Goal: Task Accomplishment & Management: Manage account settings

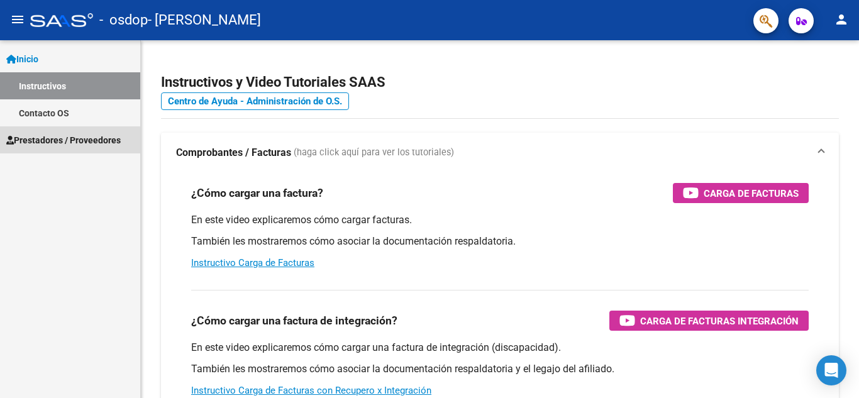
click at [64, 141] on span "Prestadores / Proveedores" at bounding box center [63, 140] width 114 height 14
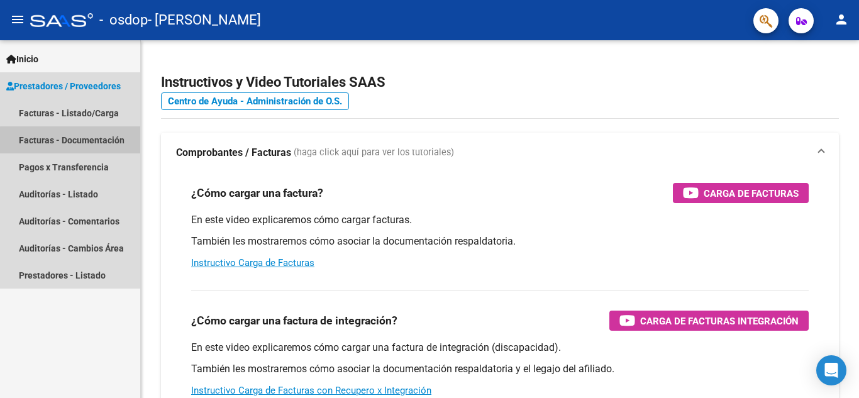
click at [79, 144] on link "Facturas - Documentación" at bounding box center [70, 139] width 140 height 27
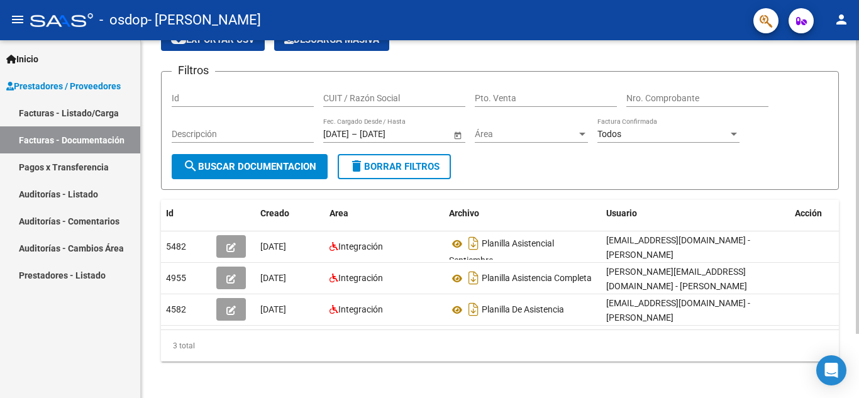
scroll to position [64, 0]
click at [858, 136] on div at bounding box center [857, 247] width 3 height 294
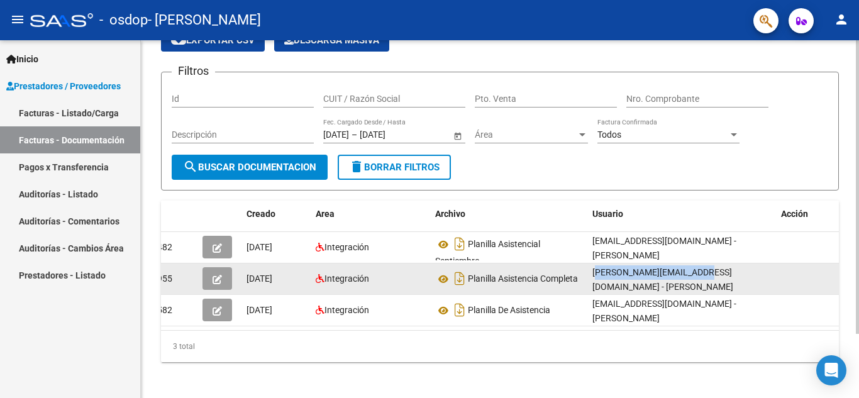
drag, startPoint x: 592, startPoint y: 270, endPoint x: 691, endPoint y: 279, distance: 99.8
click at [691, 279] on datatable-body-cell "[PERSON_NAME][EMAIL_ADDRESS][DOMAIN_NAME] - [PERSON_NAME]" at bounding box center [681, 279] width 189 height 31
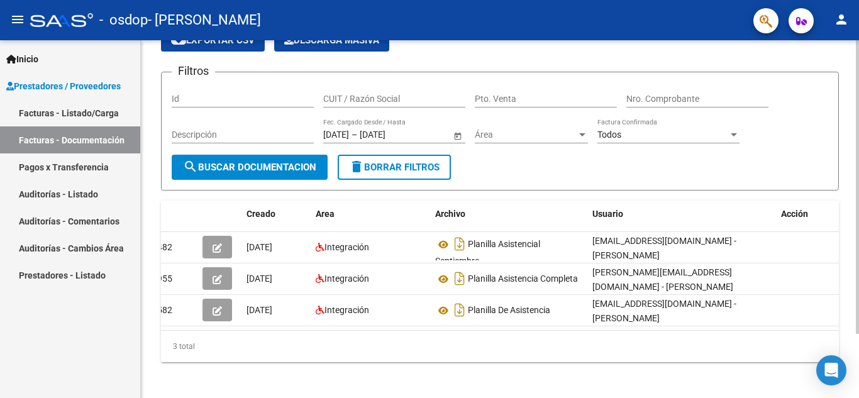
click at [395, 362] on div "3 total" at bounding box center [500, 346] width 678 height 31
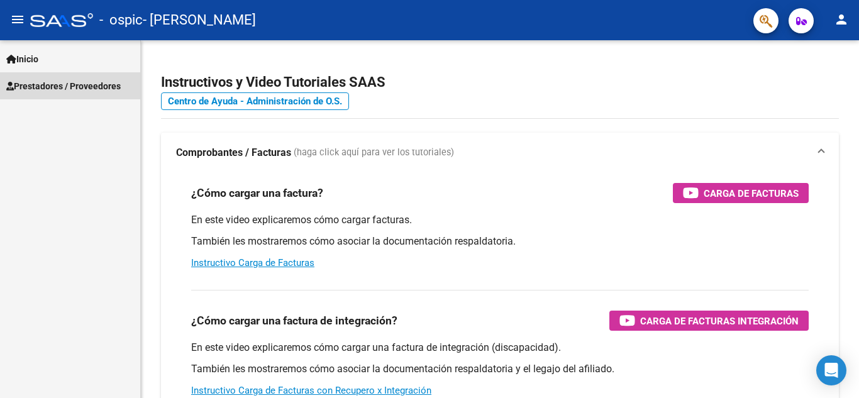
click at [62, 86] on span "Prestadores / Proveedores" at bounding box center [63, 86] width 114 height 14
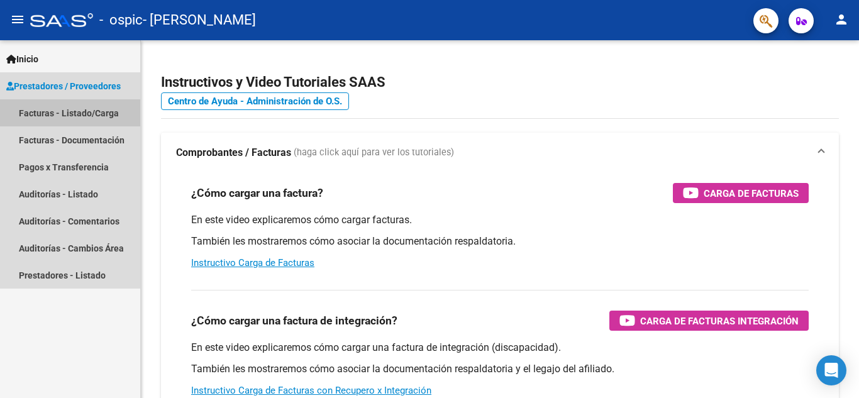
click at [81, 117] on link "Facturas - Listado/Carga" at bounding box center [70, 112] width 140 height 27
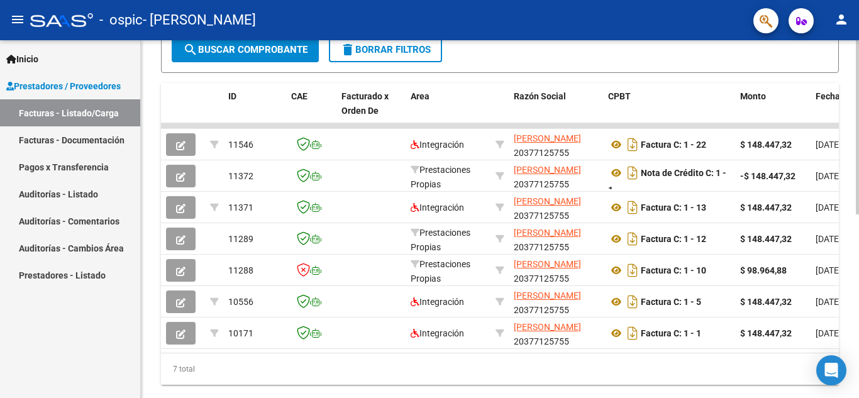
click at [858, 199] on div at bounding box center [857, 219] width 3 height 358
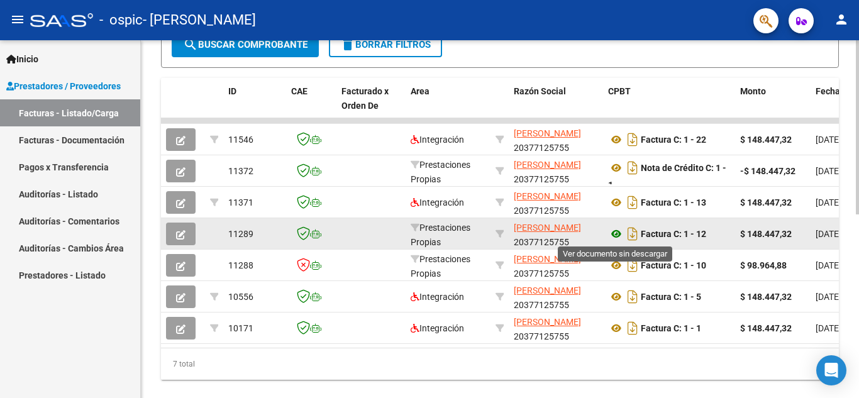
click at [611, 231] on icon at bounding box center [616, 233] width 16 height 15
